Goal: Information Seeking & Learning: Learn about a topic

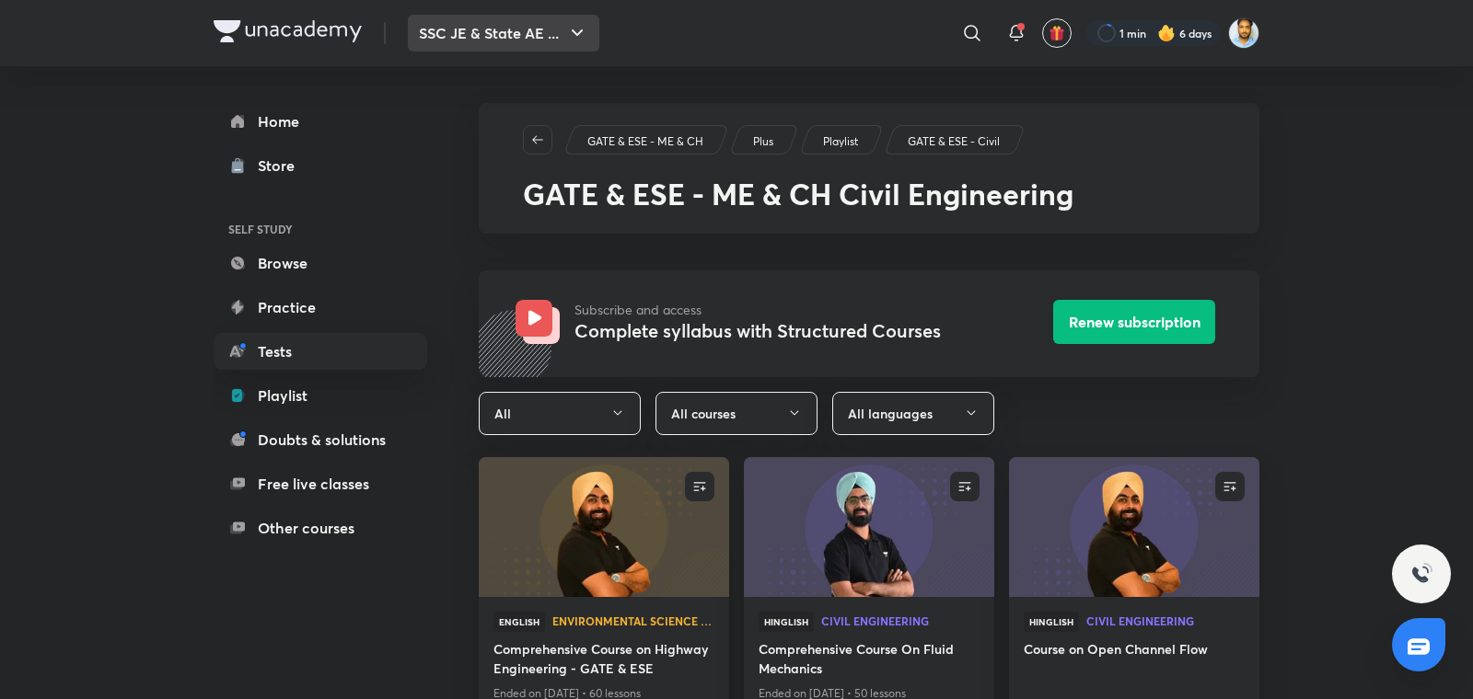
click at [527, 29] on button "SSC JE & State AE ..." at bounding box center [503, 33] width 191 height 37
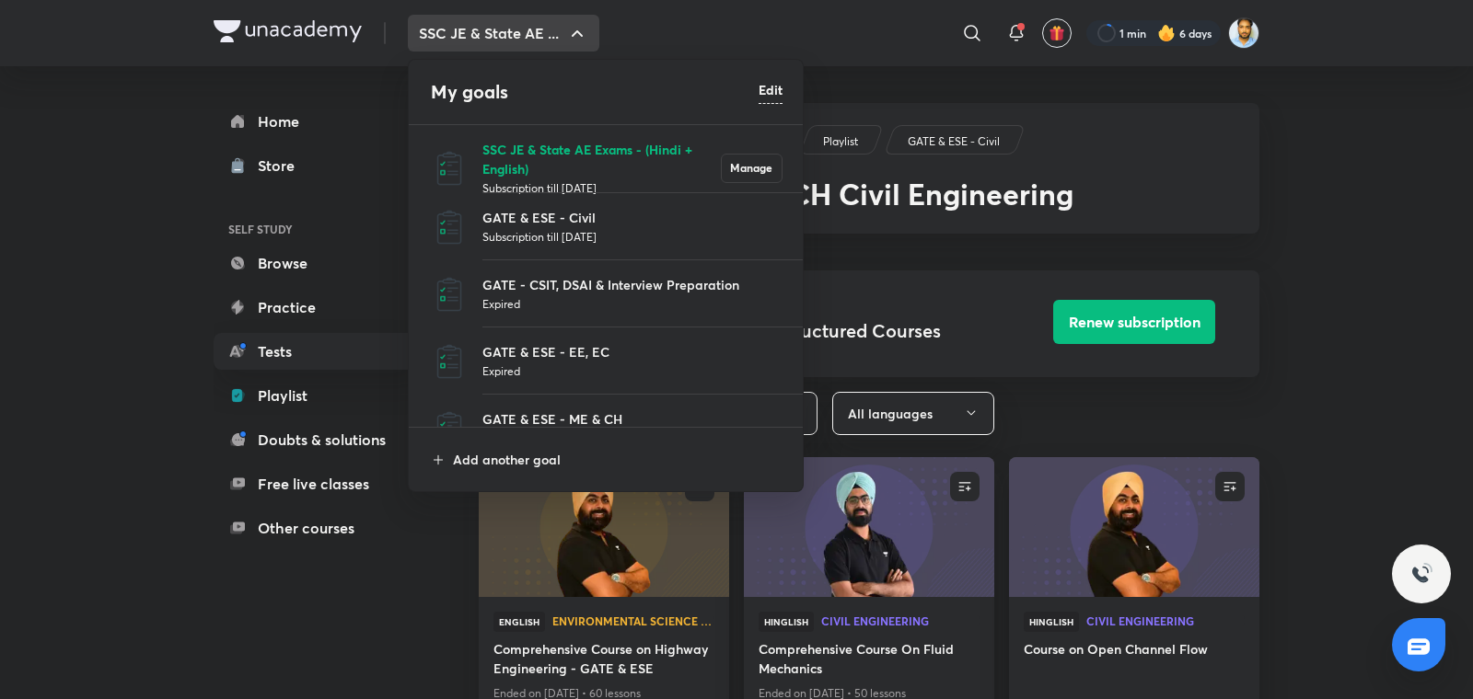
click at [554, 152] on p "SSC JE & State AE Exams - (Hindi + English)" at bounding box center [601, 159] width 238 height 39
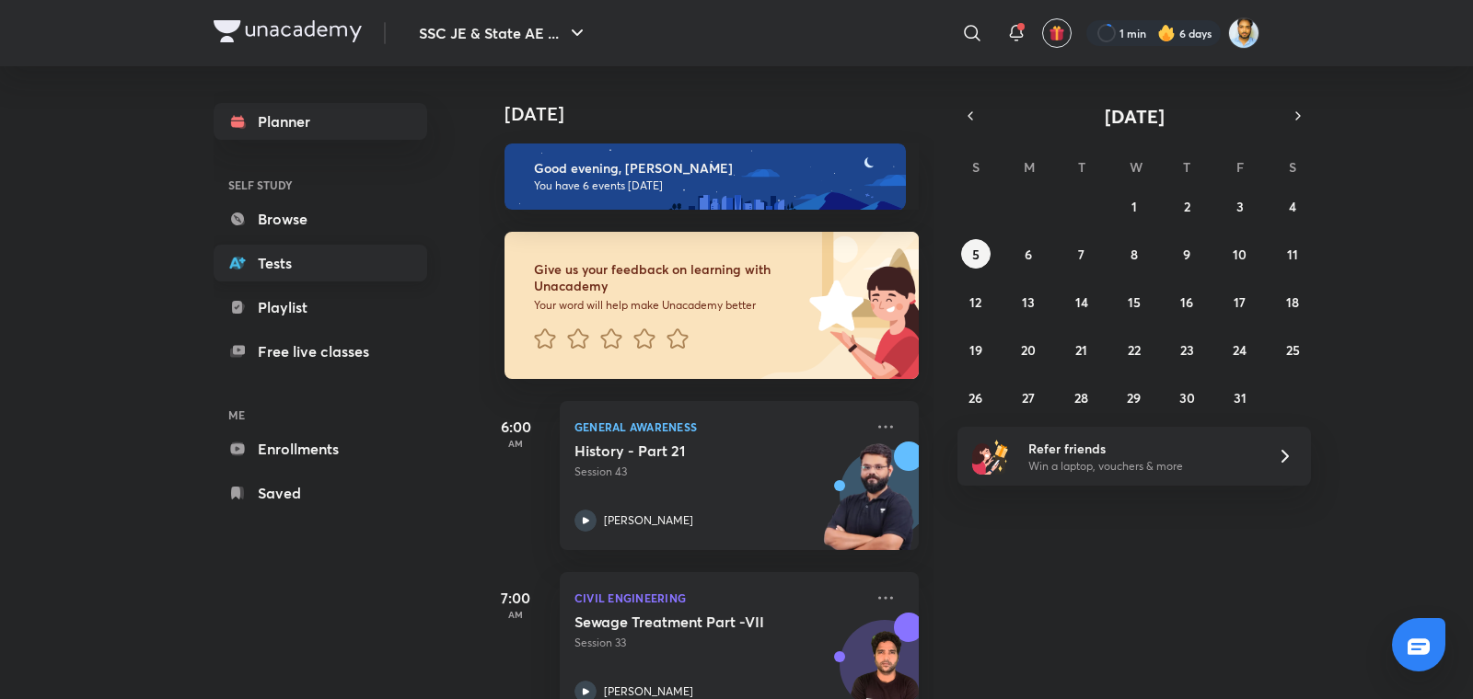
click at [335, 260] on link "Tests" at bounding box center [321, 263] width 214 height 37
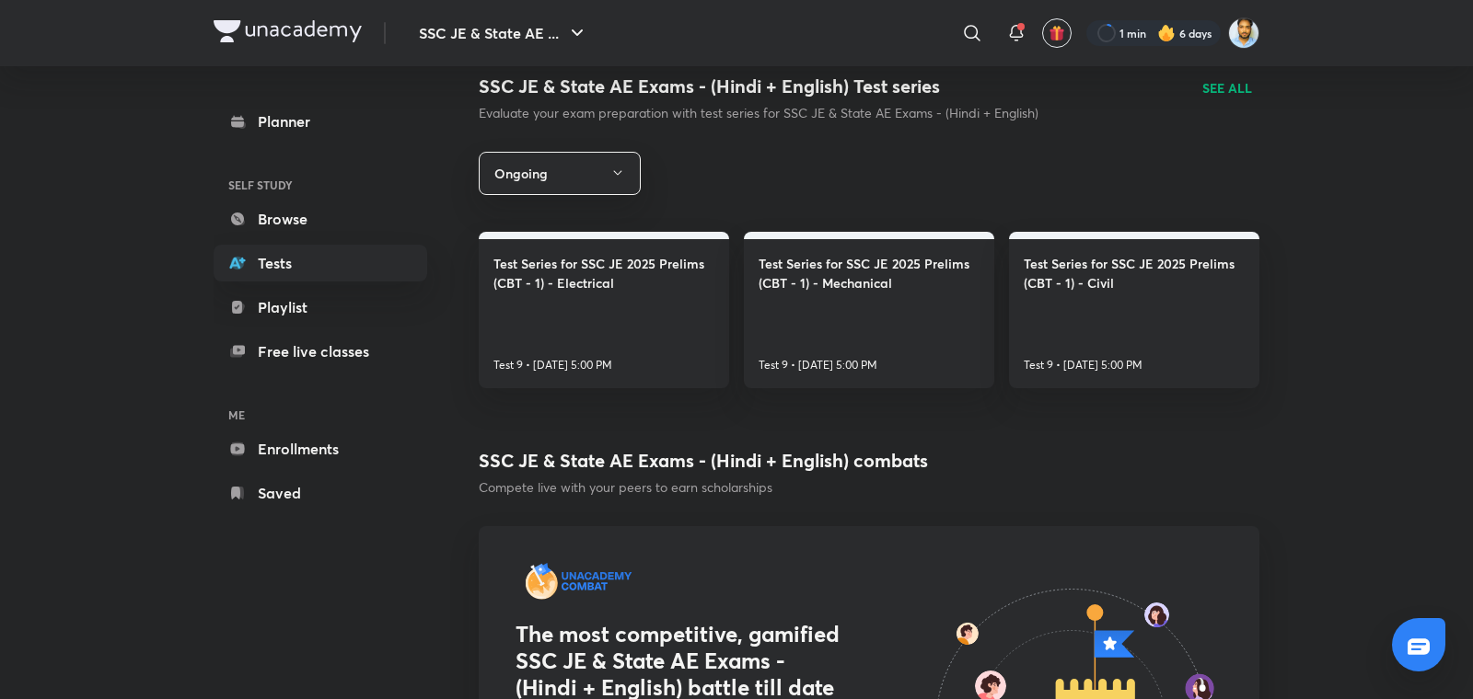
scroll to position [319, 0]
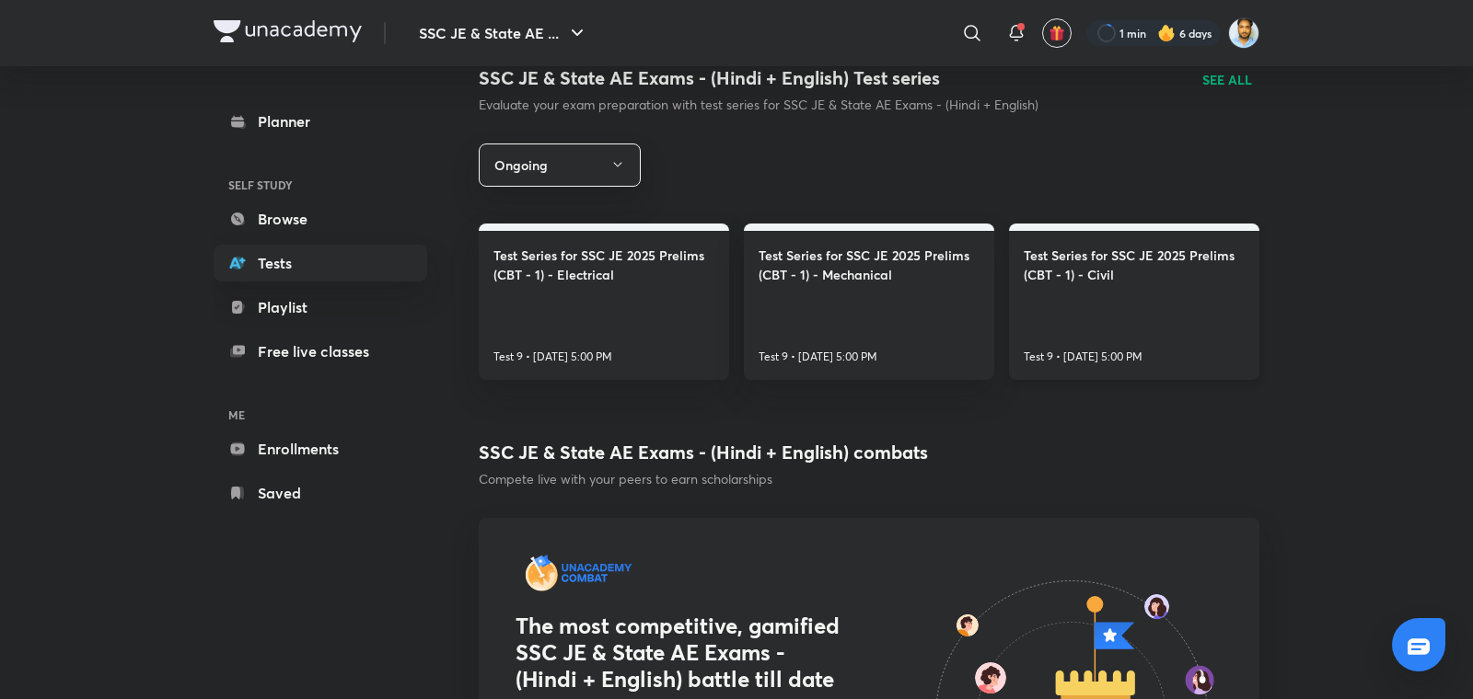
click at [1144, 311] on link "Test Series for SSC JE 2025 Prelims (CBT - 1) - Civil Test 9 • Oct 5, 5:00 PM" at bounding box center [1134, 302] width 250 height 156
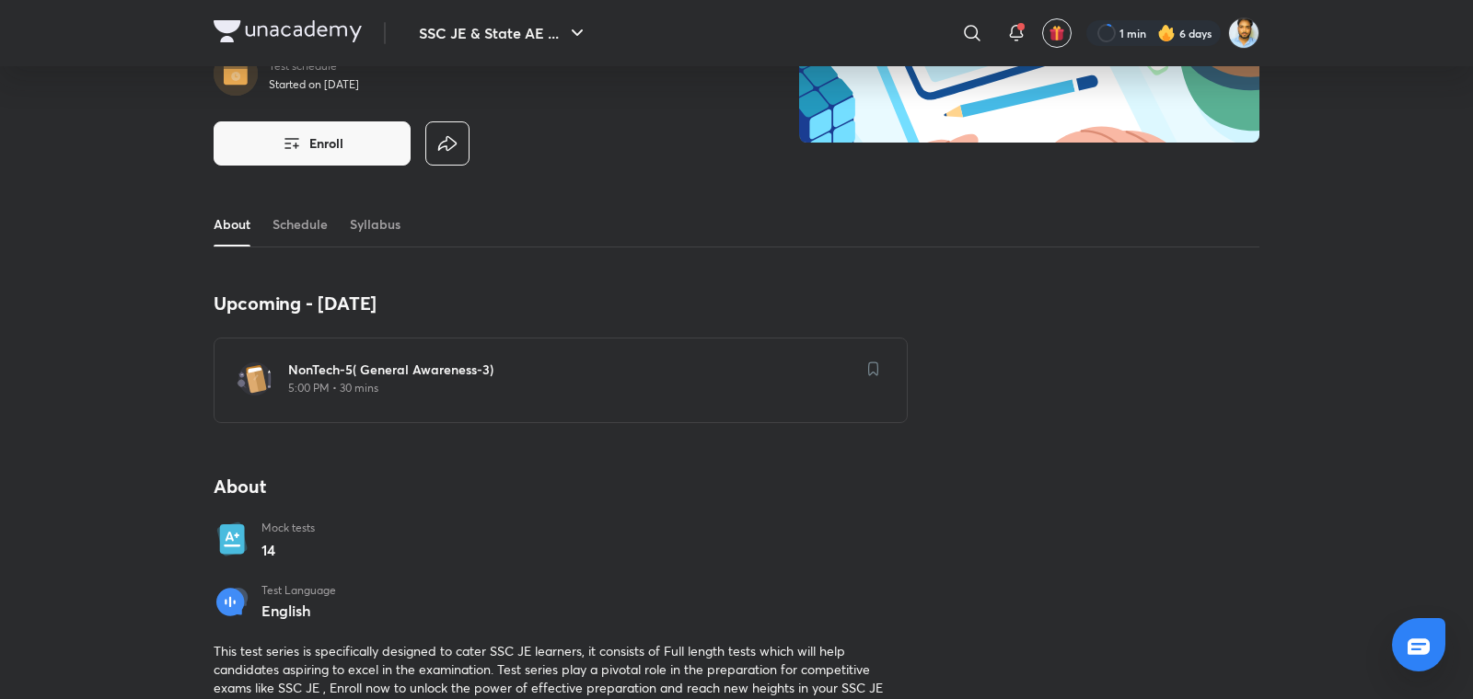
scroll to position [231, 0]
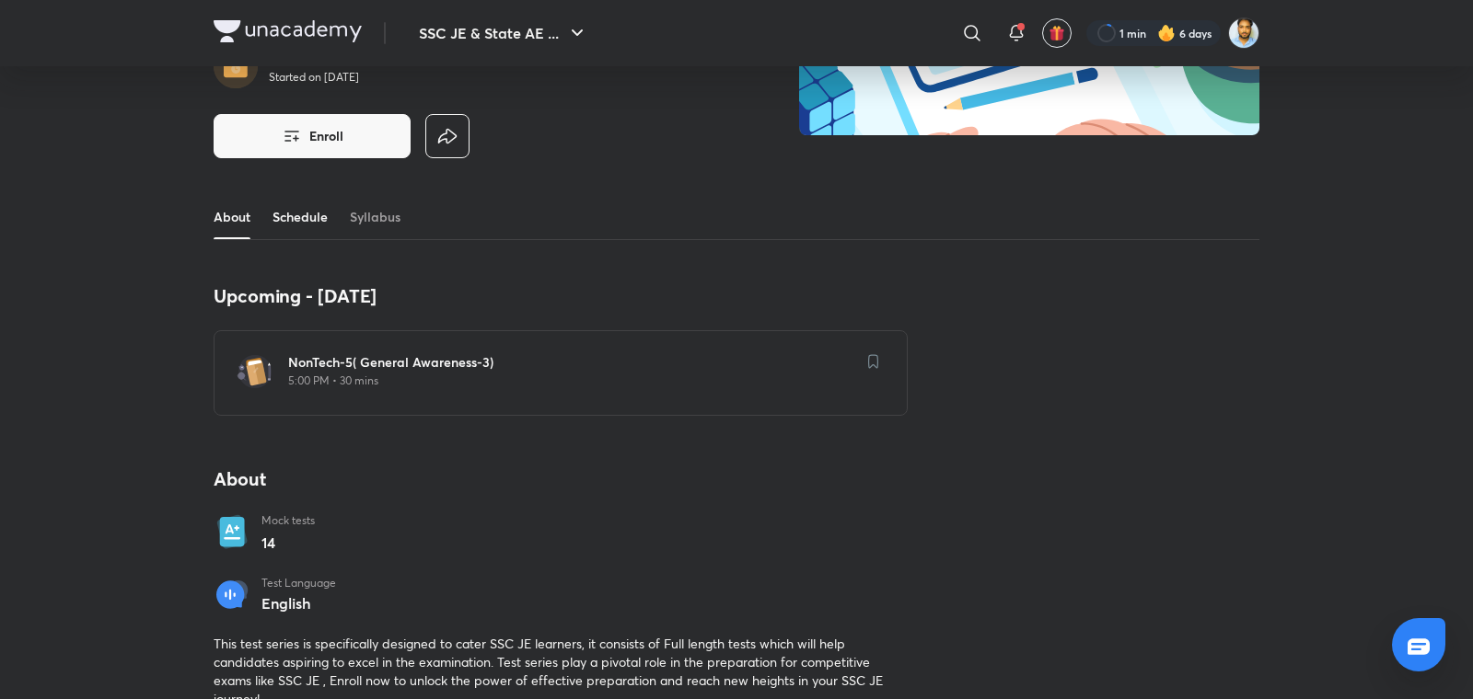
click at [305, 216] on link "Schedule" at bounding box center [299, 217] width 55 height 44
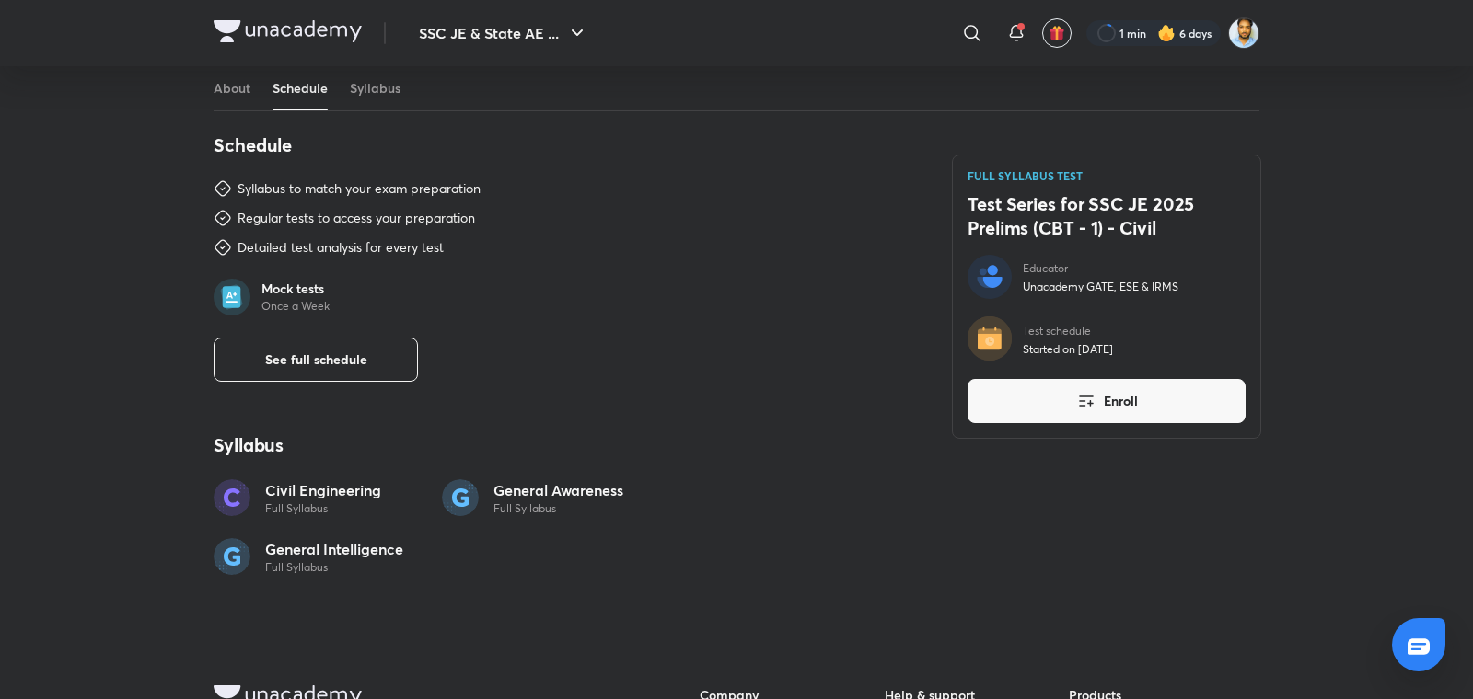
scroll to position [880, 0]
click at [326, 364] on button "See full schedule" at bounding box center [316, 357] width 204 height 44
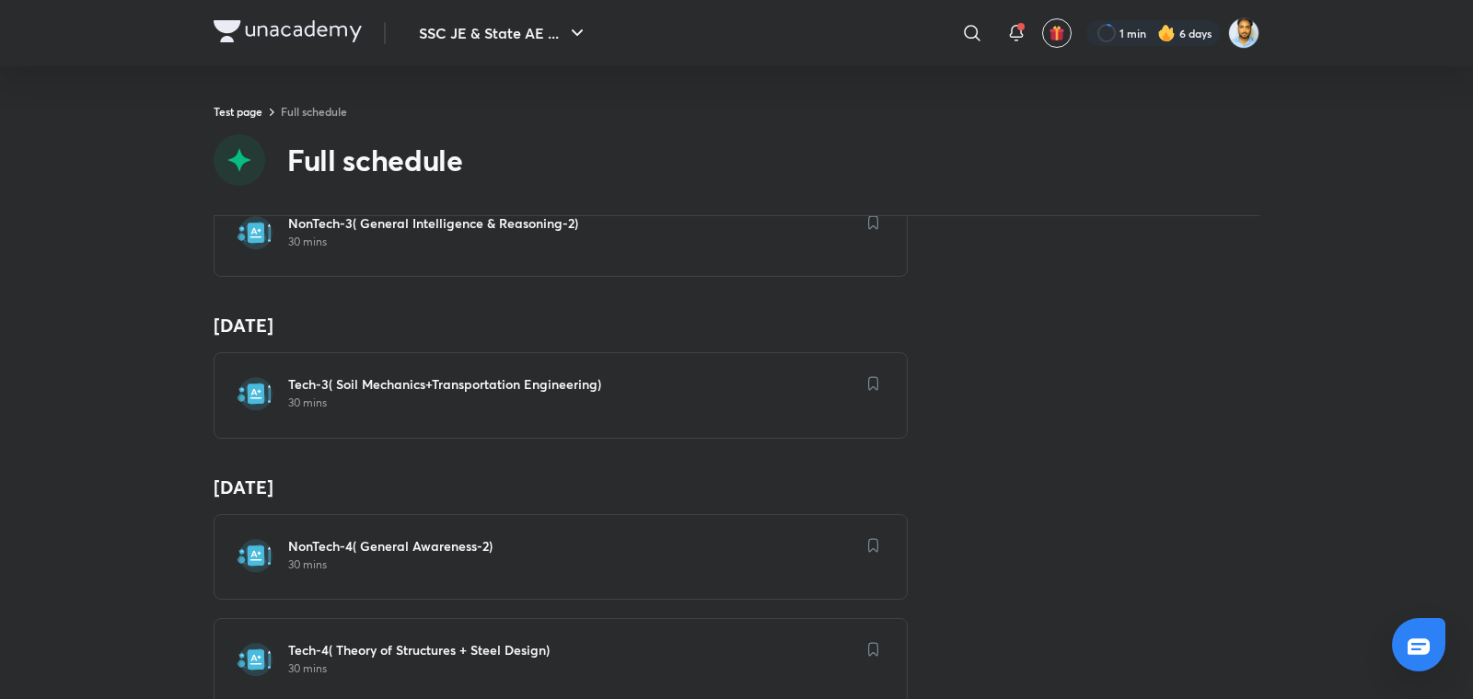
scroll to position [902, 0]
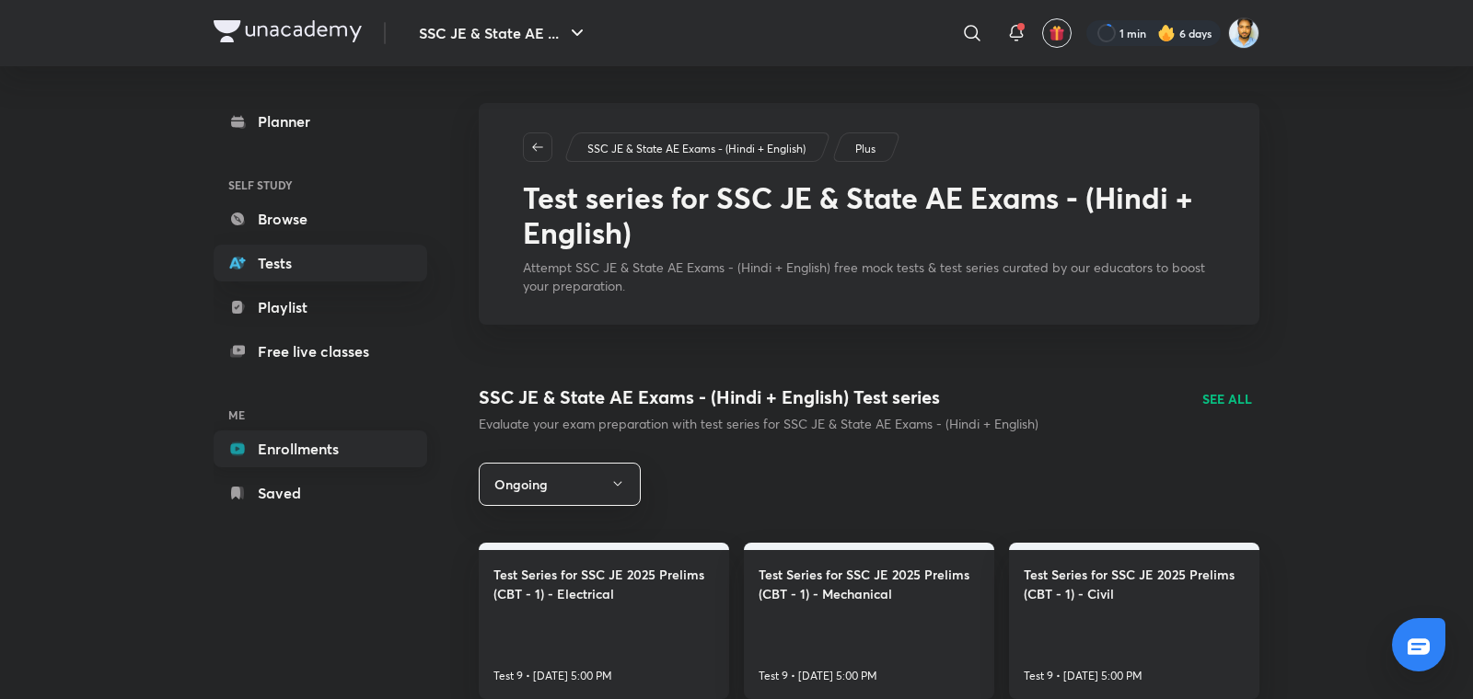
click at [306, 453] on link "Enrollments" at bounding box center [321, 449] width 214 height 37
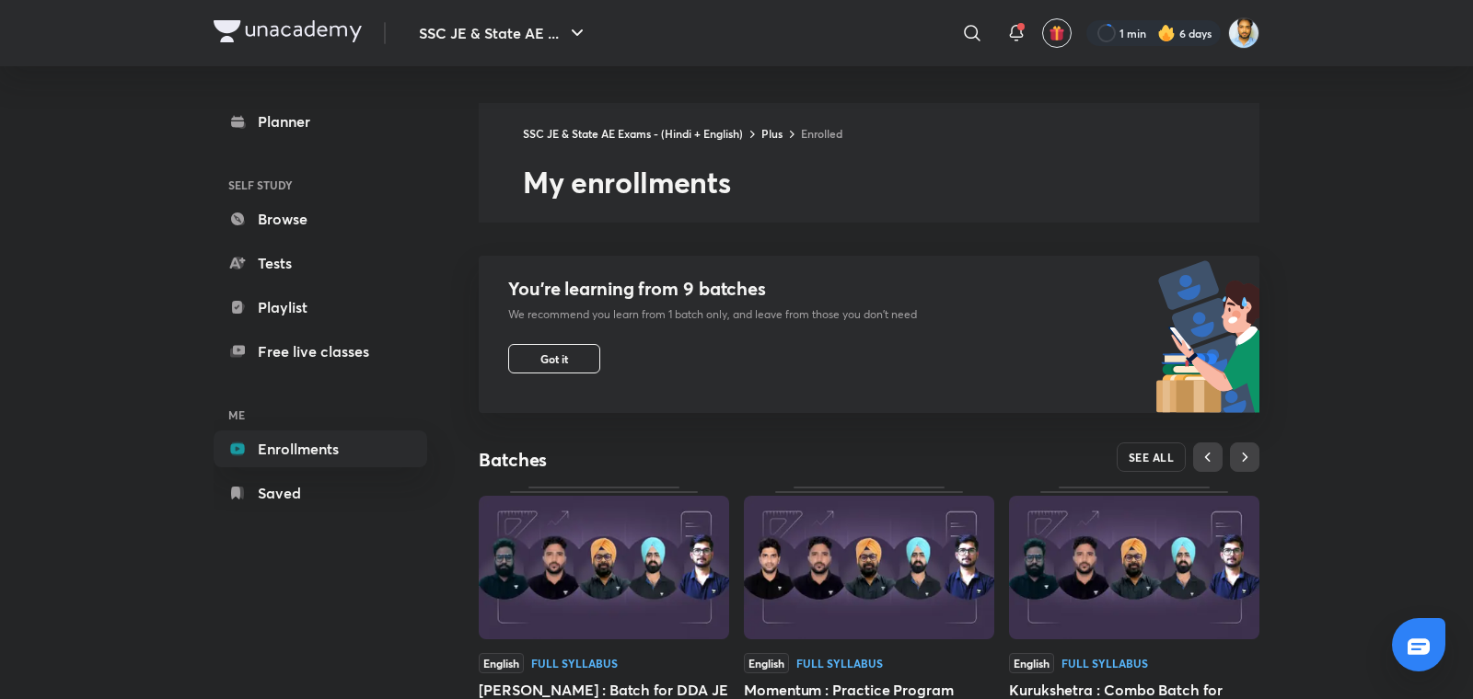
click at [1139, 466] on button "SEE ALL" at bounding box center [1151, 457] width 70 height 29
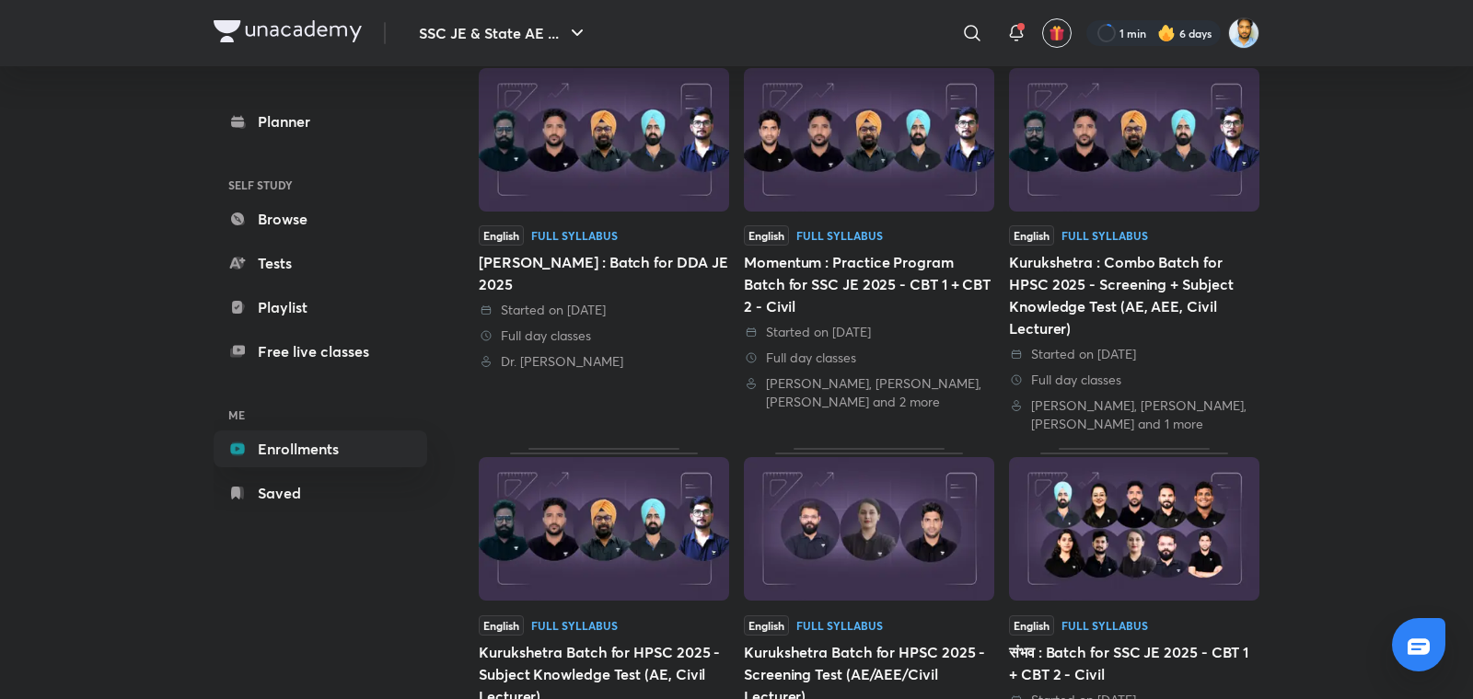
scroll to position [203, 0]
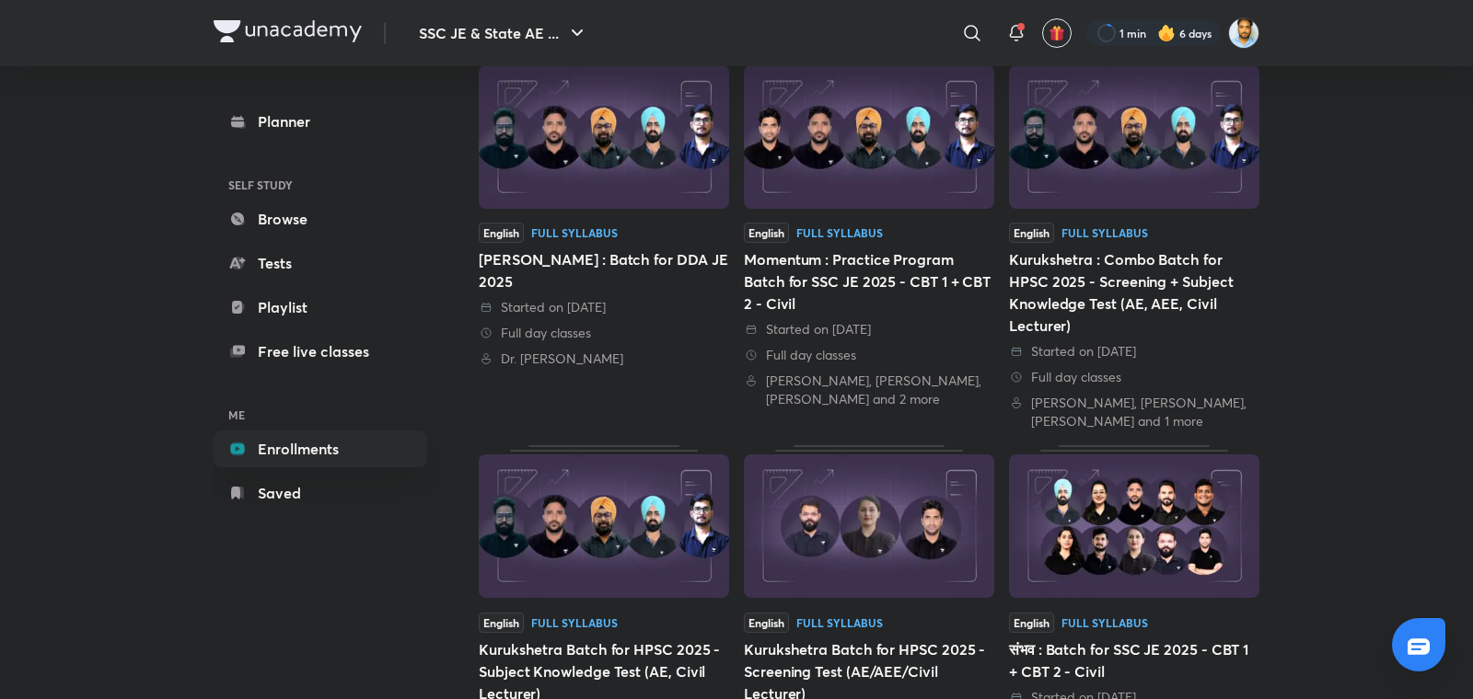
click at [1171, 305] on div "Kurukshetra : Combo Batch for HPSC 2025 - Screening + Subject Knowledge Test (A…" at bounding box center [1134, 292] width 250 height 88
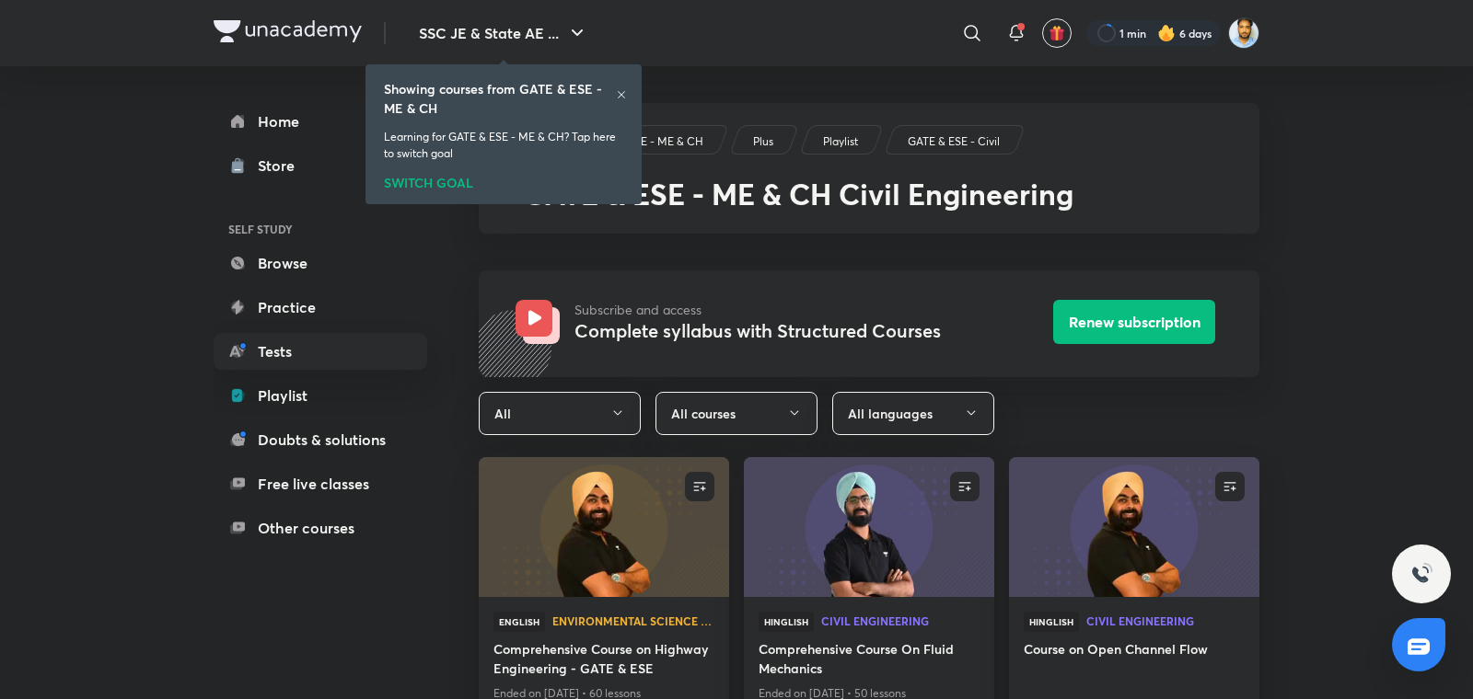
click at [625, 94] on icon at bounding box center [621, 94] width 11 height 11
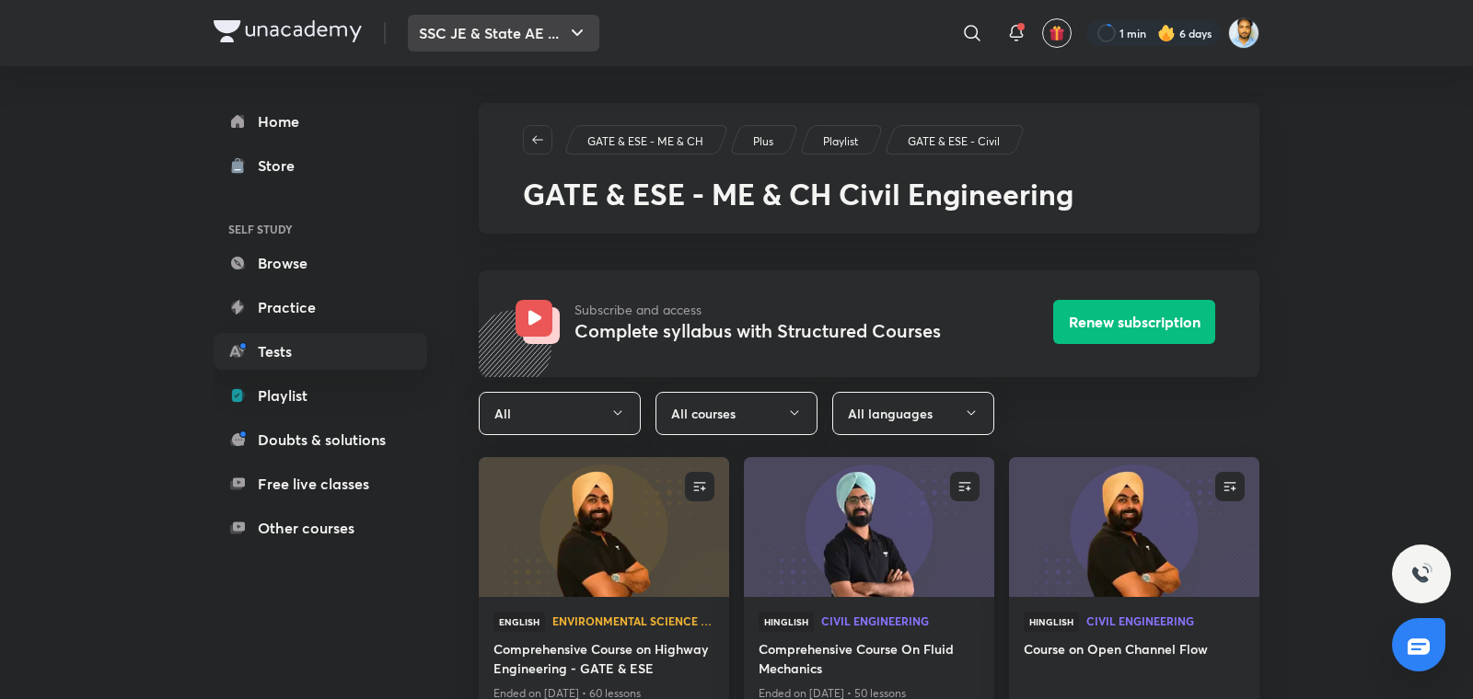
click at [550, 45] on button "SSC JE & State AE ..." at bounding box center [503, 33] width 191 height 37
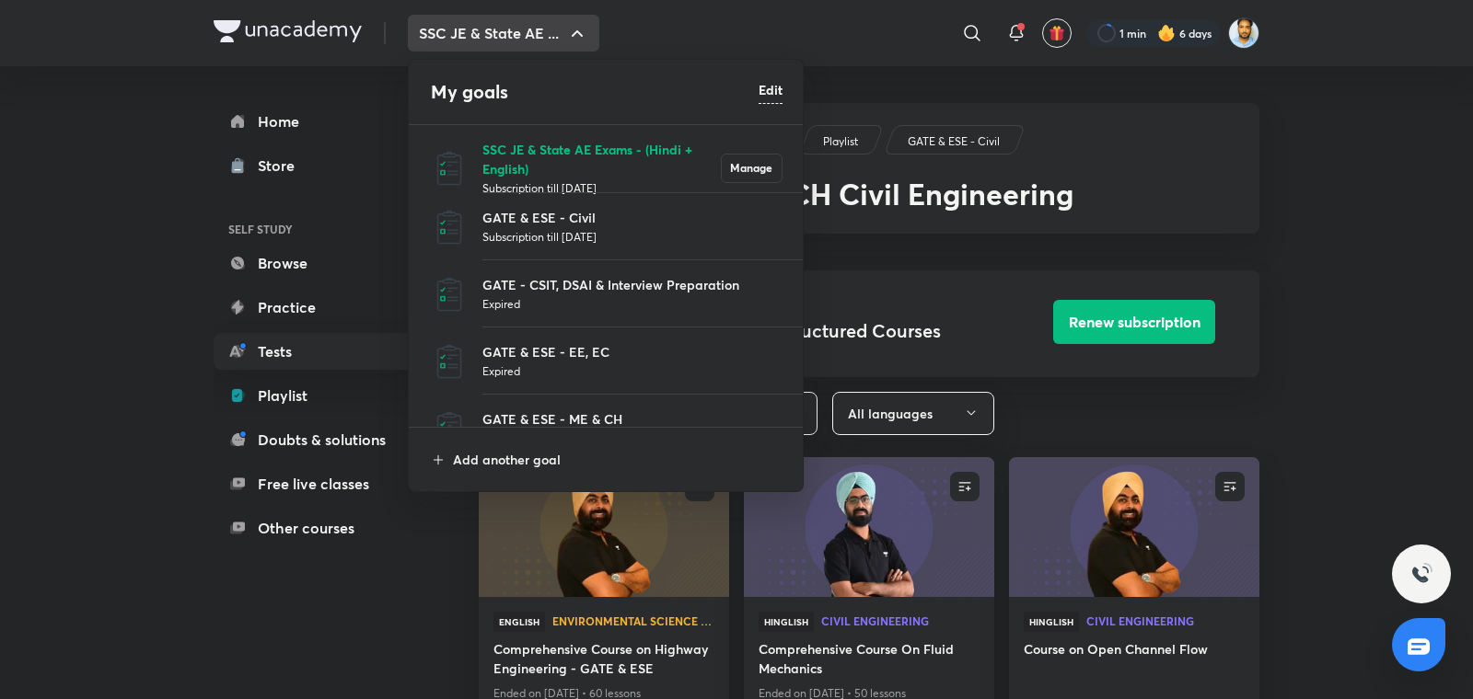
click at [559, 154] on p "SSC JE & State AE Exams - (Hindi + English)" at bounding box center [601, 159] width 238 height 39
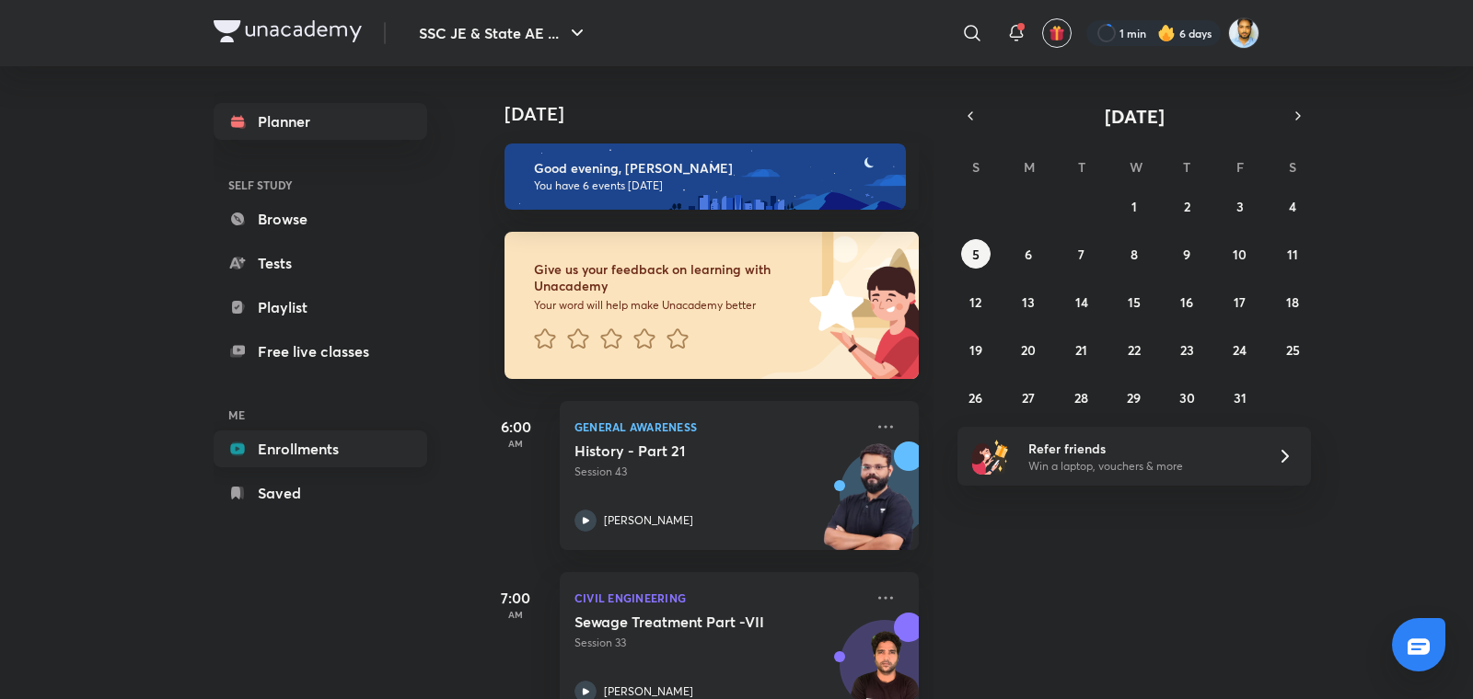
click at [280, 445] on link "Enrollments" at bounding box center [321, 449] width 214 height 37
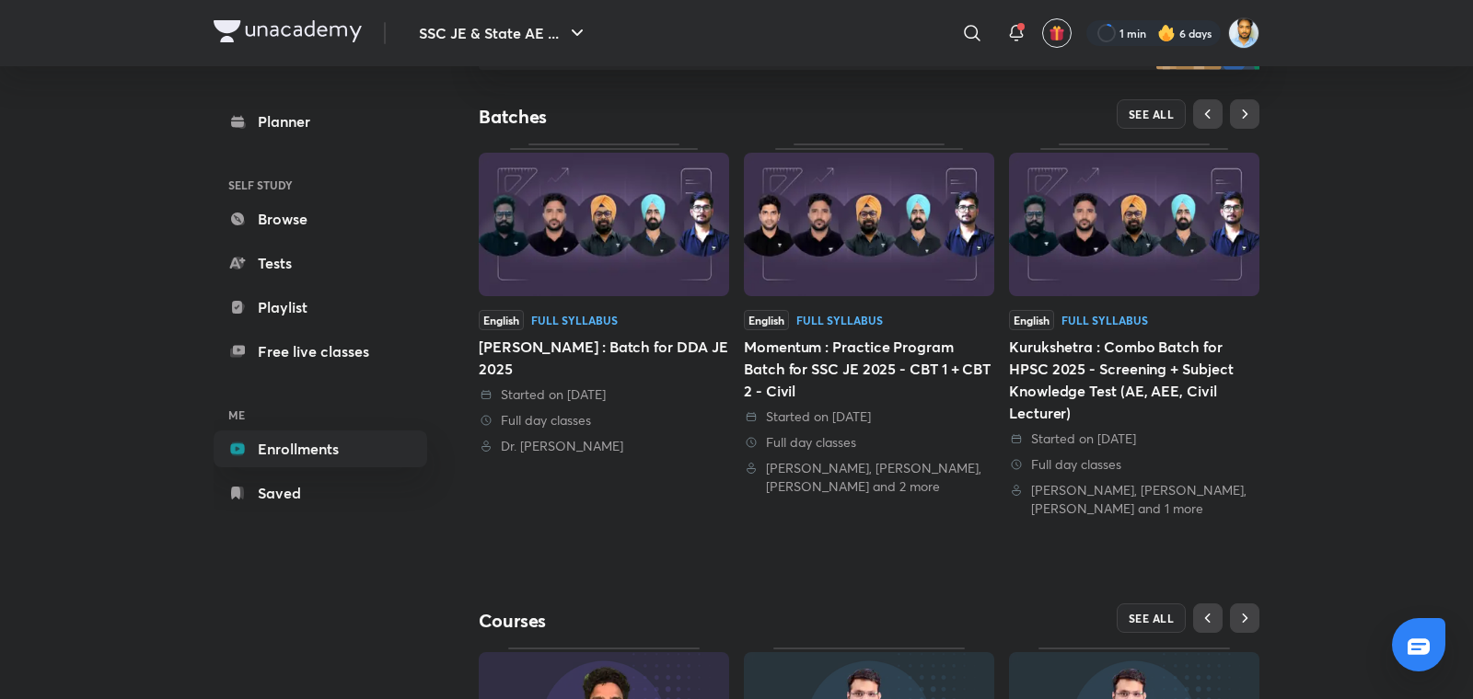
scroll to position [359, 0]
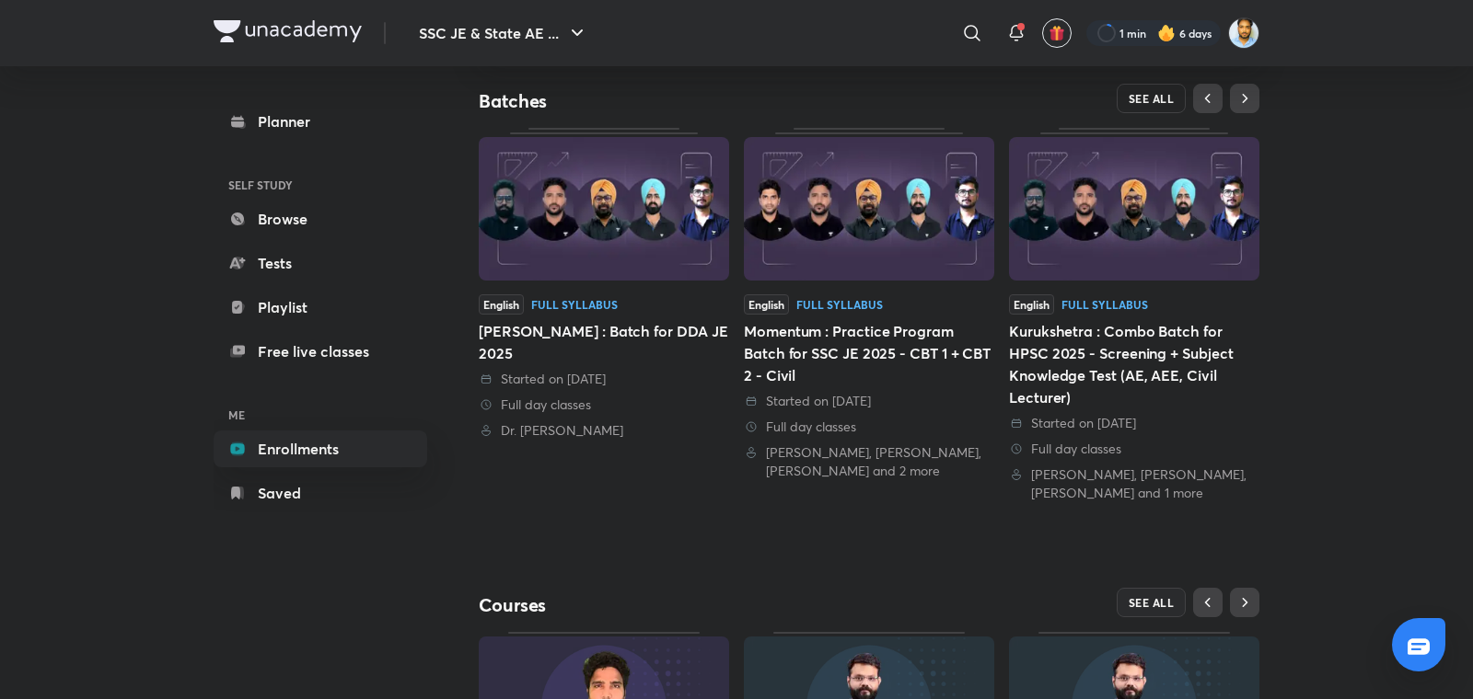
click at [1167, 92] on span "SEE ALL" at bounding box center [1151, 98] width 46 height 13
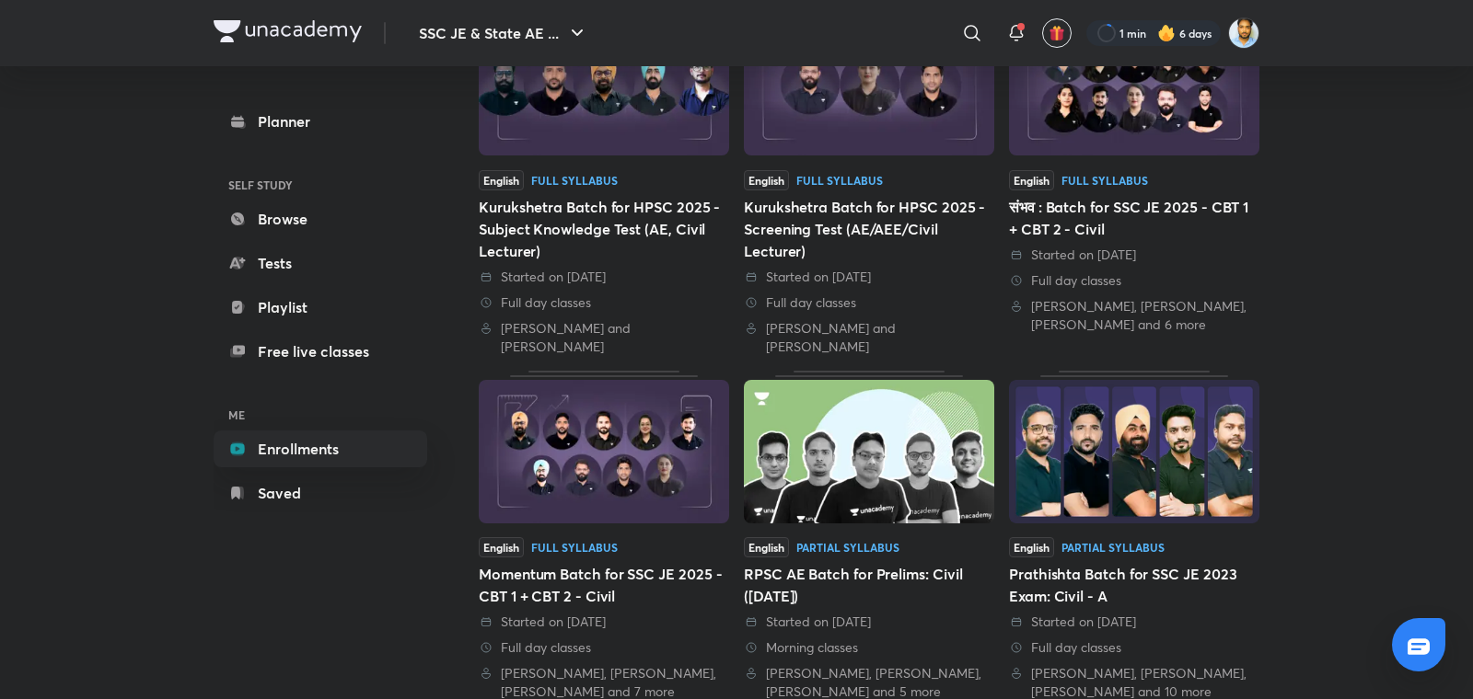
scroll to position [660, 0]
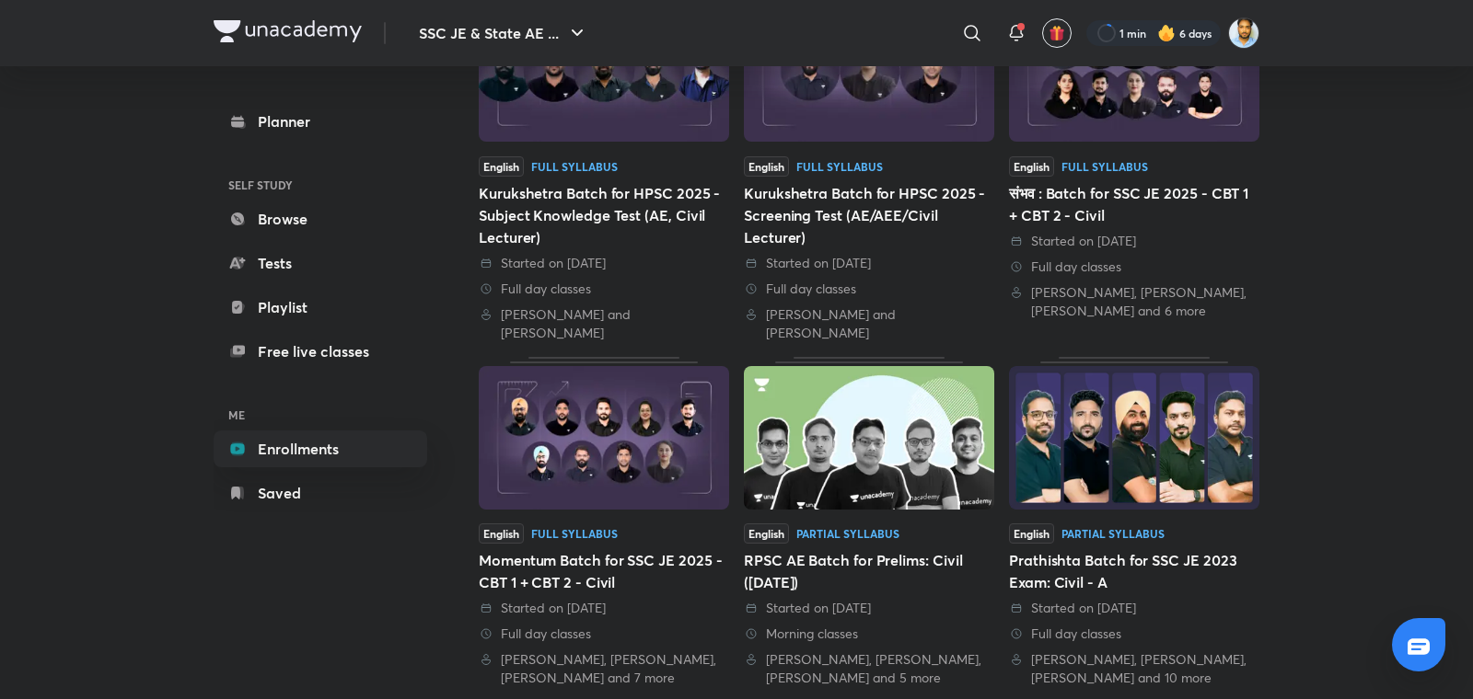
click at [630, 599] on div "Started on 11 Jul 2025" at bounding box center [604, 608] width 250 height 18
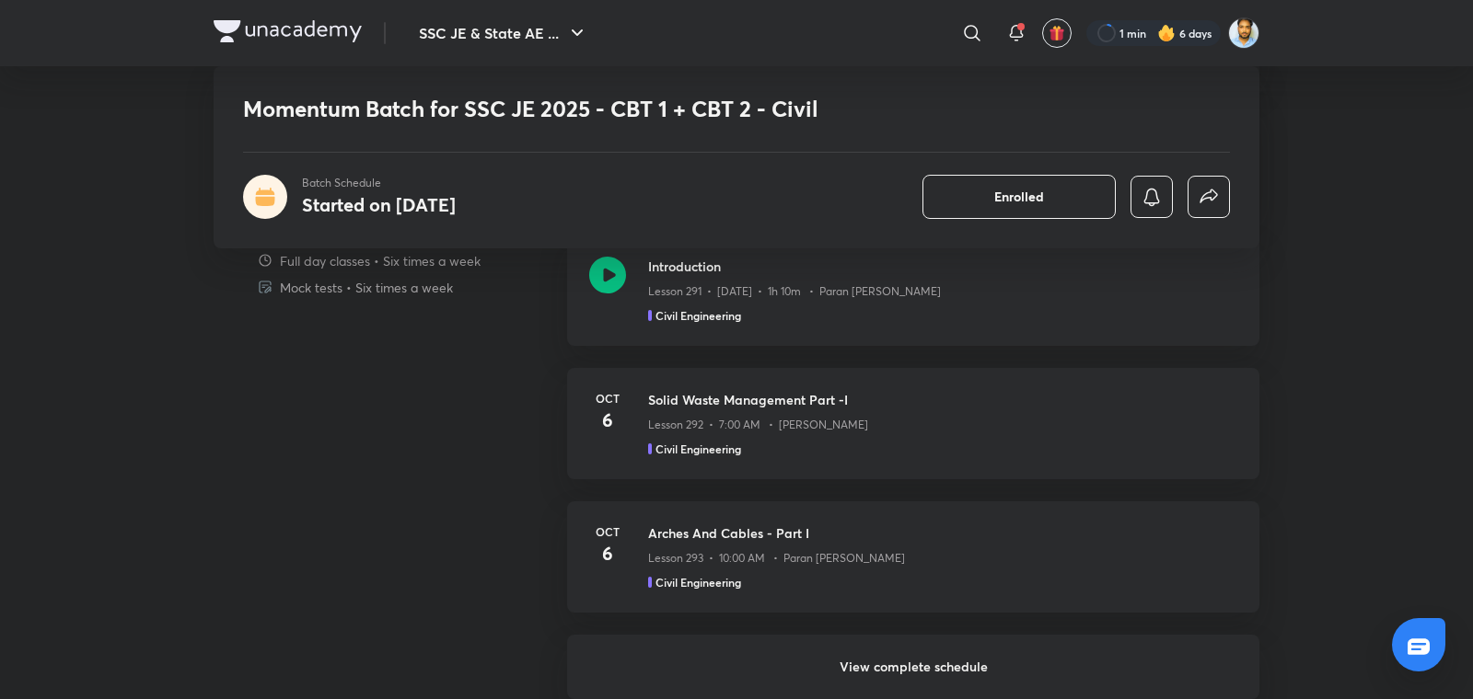
scroll to position [1265, 0]
click at [889, 666] on h6 "View complete schedule" at bounding box center [913, 666] width 692 height 64
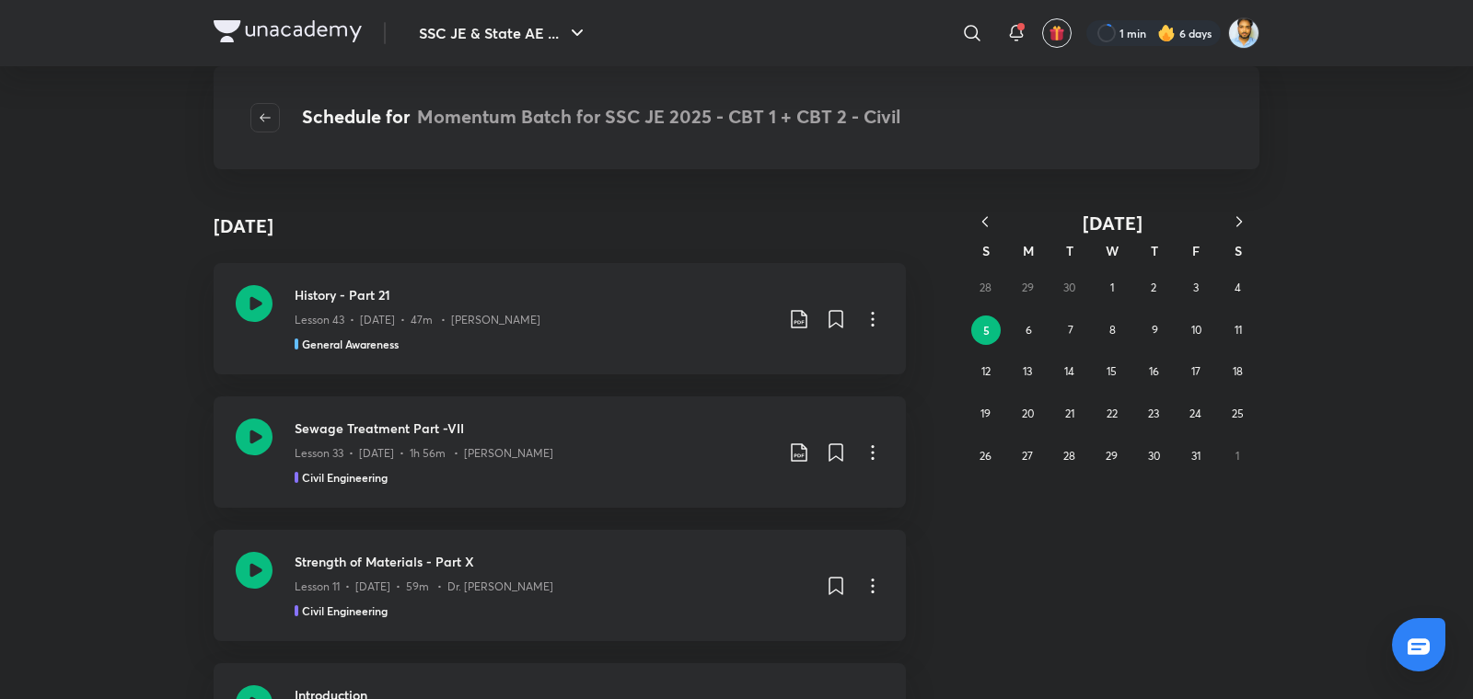
click at [989, 228] on icon "button" at bounding box center [985, 222] width 18 height 18
click at [1069, 374] on abbr "16" at bounding box center [1069, 371] width 10 height 14
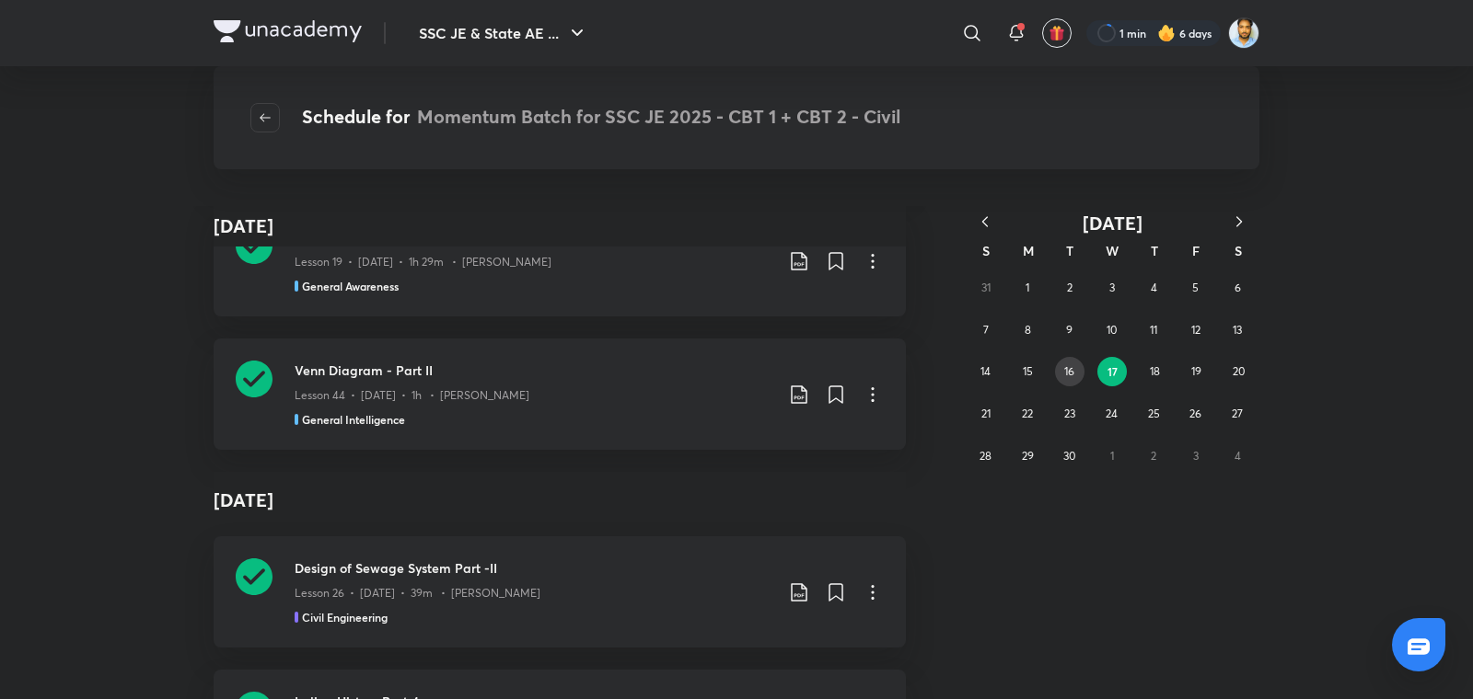
scroll to position [269458, 0]
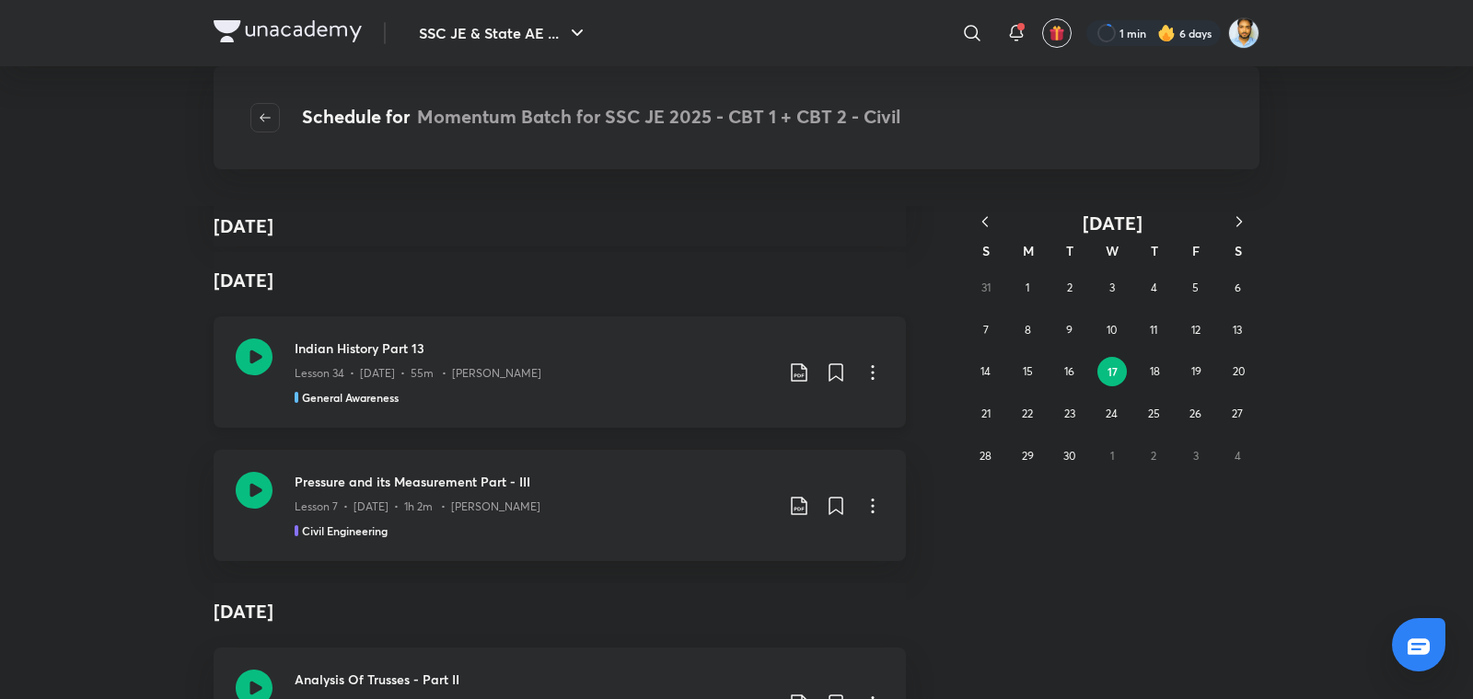
click at [519, 339] on div "Indian History Part 13 Lesson 34 • Sept 17 • 55m • Amit Vijay General Awareness" at bounding box center [534, 372] width 479 height 67
